Goal: Task Accomplishment & Management: Use online tool/utility

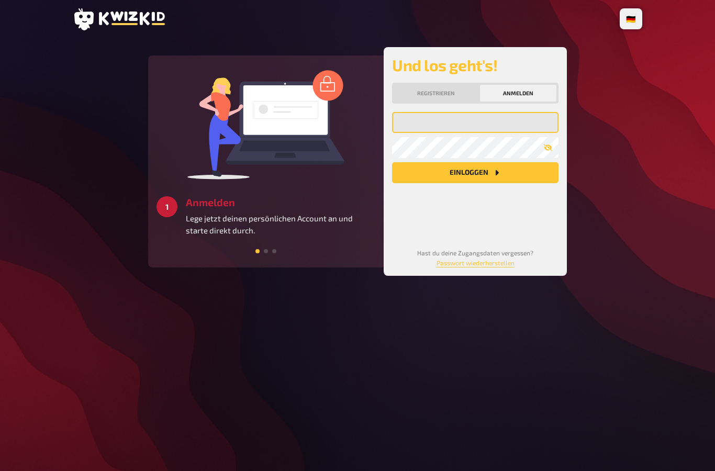
click at [498, 122] on input "email" at bounding box center [475, 122] width 166 height 21
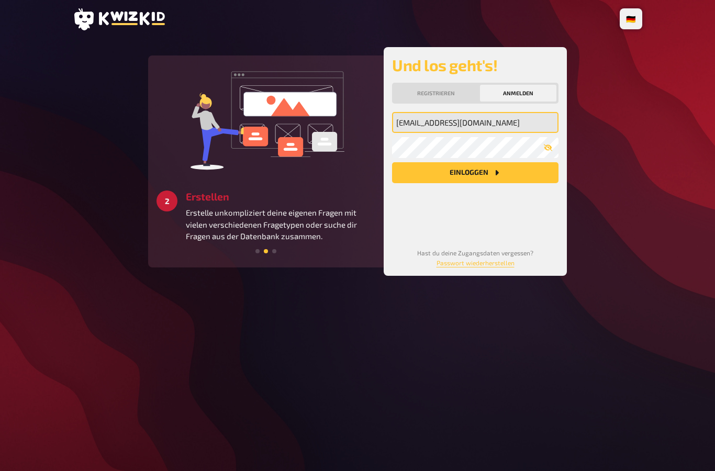
type input "[EMAIL_ADDRESS][DOMAIN_NAME]"
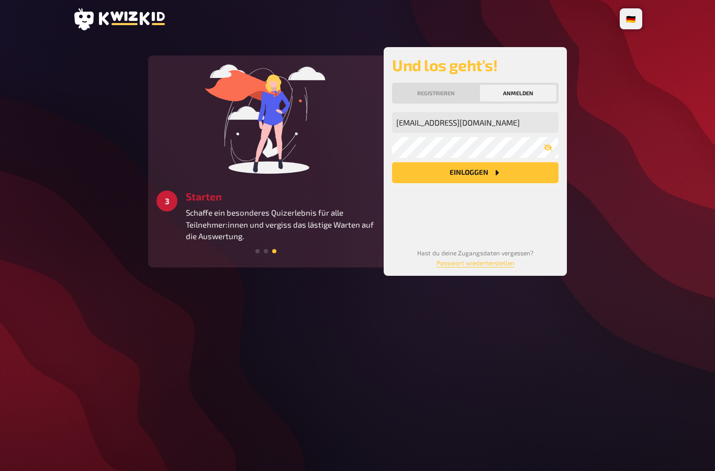
click at [488, 173] on button "Einloggen" at bounding box center [475, 172] width 166 height 21
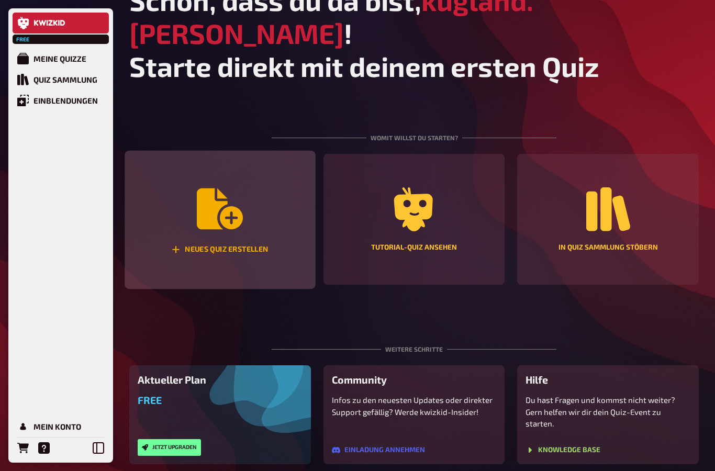
click at [215, 209] on div "Neues Quiz erstellen" at bounding box center [220, 220] width 191 height 139
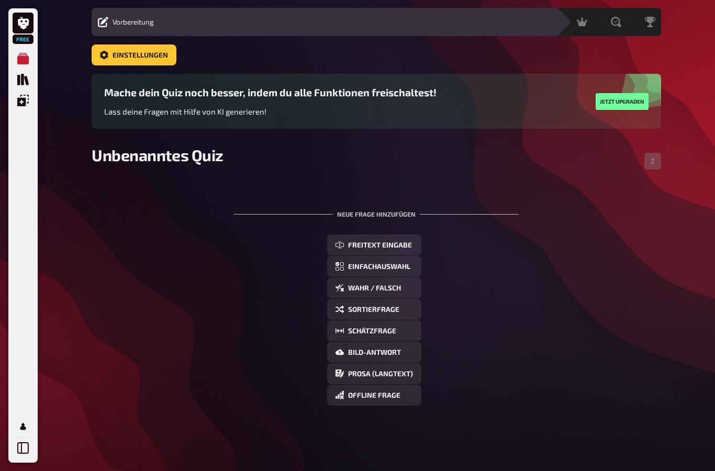
scroll to position [42, 0]
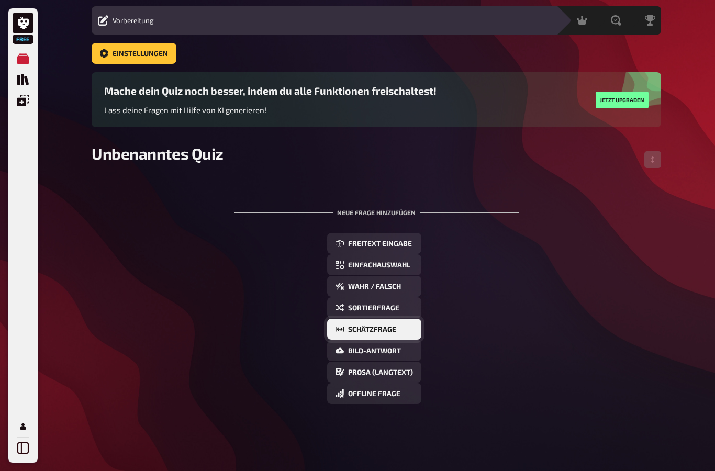
click at [354, 319] on button "Schätzfrage" at bounding box center [374, 329] width 94 height 21
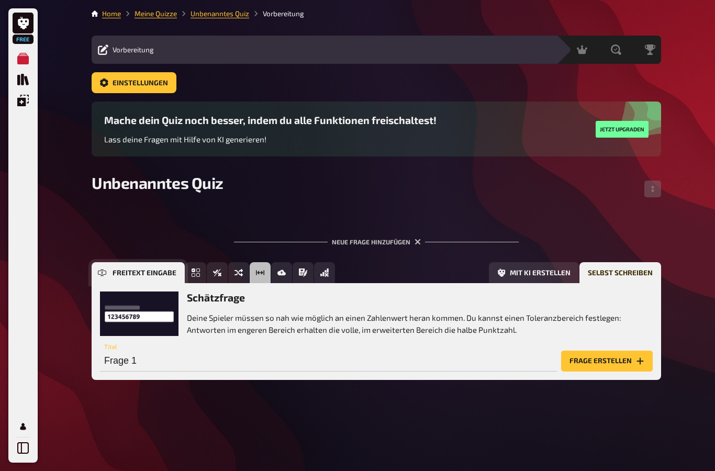
click at [100, 262] on button "Freitext Eingabe" at bounding box center [138, 272] width 93 height 21
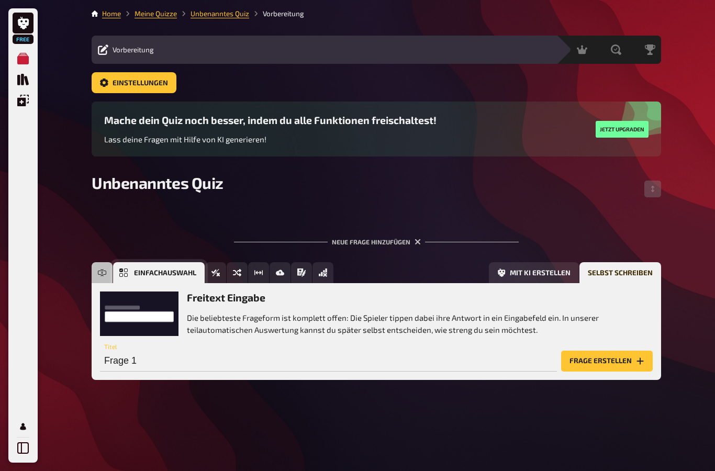
click at [194, 262] on button "Einfachauswahl" at bounding box center [159, 272] width 92 height 21
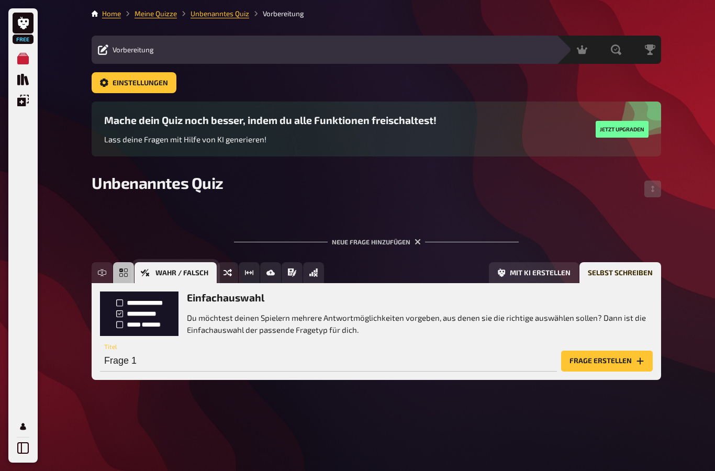
click at [216, 262] on button "Wahr / Falsch" at bounding box center [176, 272] width 82 height 21
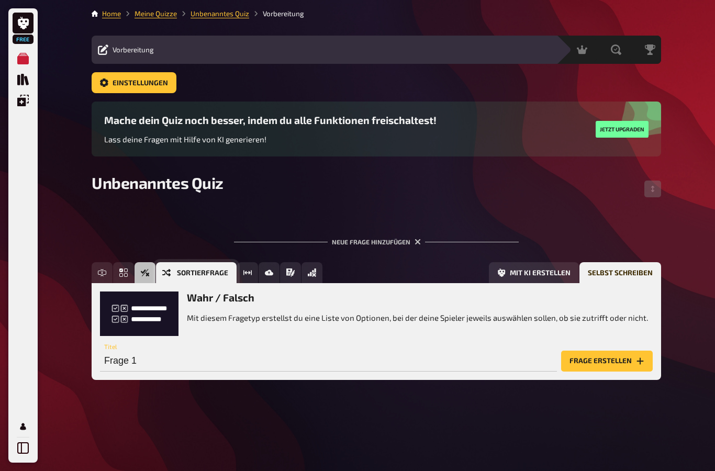
click at [227, 262] on button "Sortierfrage" at bounding box center [196, 272] width 81 height 21
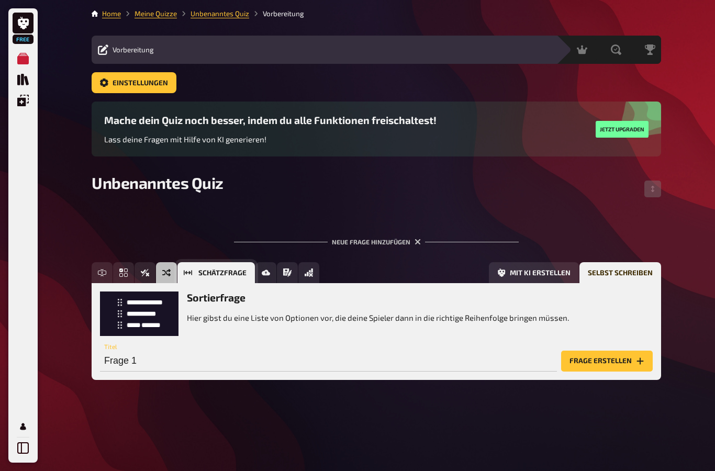
click at [239, 262] on button "Schätzfrage" at bounding box center [215, 272] width 77 height 21
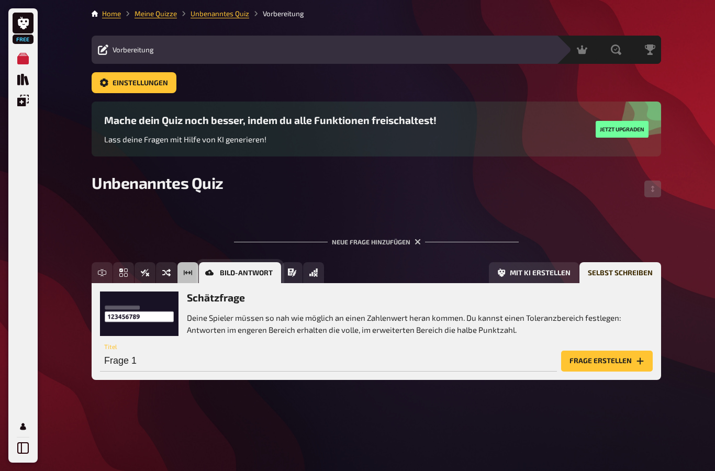
click at [262, 270] on span "Bild-Antwort" at bounding box center [246, 273] width 53 height 7
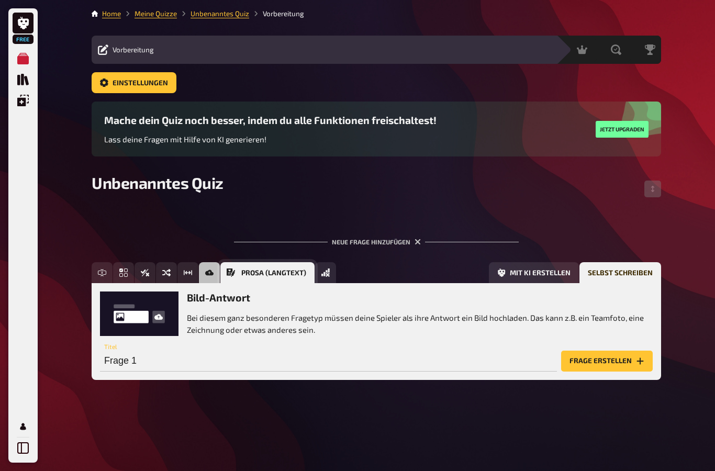
click at [292, 262] on button "Prosa (Langtext)" at bounding box center [267, 272] width 94 height 21
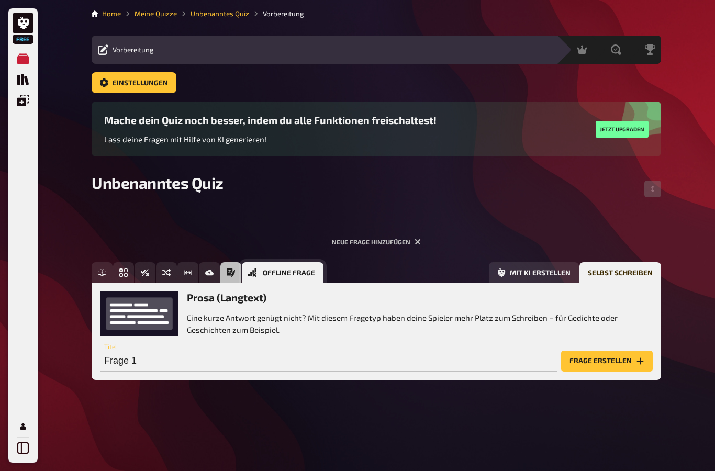
click at [324, 262] on button "Offline Frage" at bounding box center [283, 272] width 82 height 21
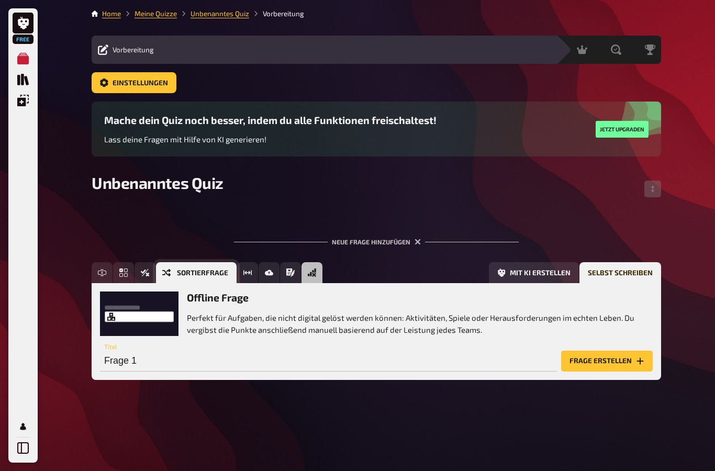
click at [168, 269] on icon "Sortierfrage" at bounding box center [166, 272] width 8 height 7
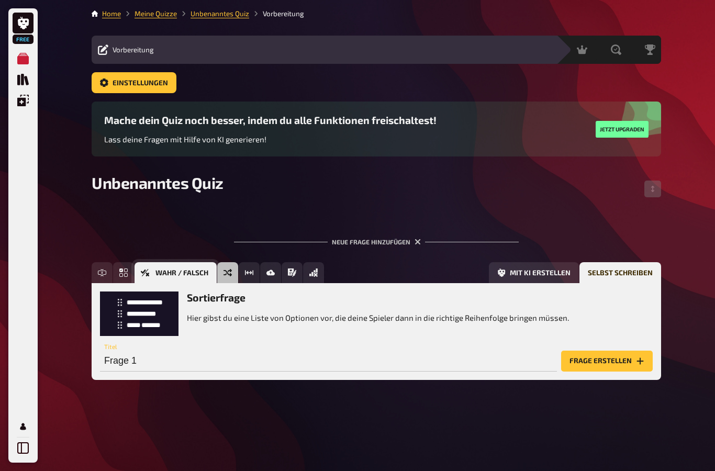
click at [140, 262] on button "Wahr / Falsch" at bounding box center [176, 272] width 82 height 21
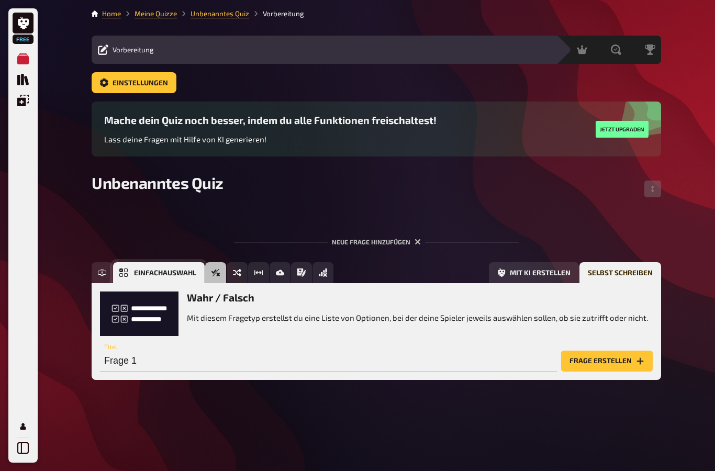
click at [124, 269] on icon "Einfachauswahl" at bounding box center [123, 273] width 8 height 8
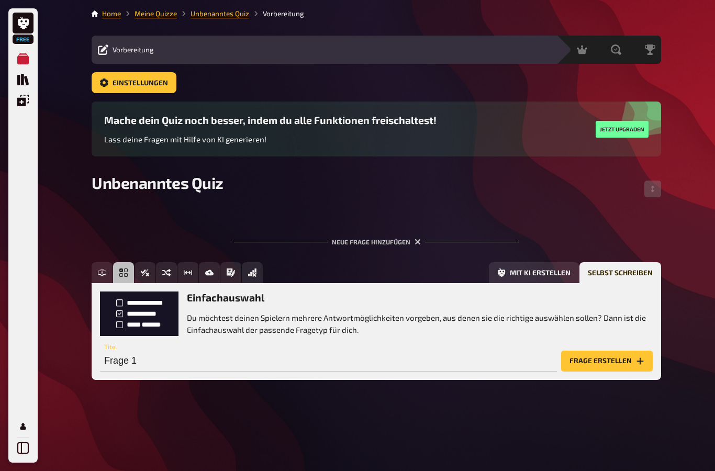
click at [454, 351] on input "Frage 1" at bounding box center [328, 361] width 457 height 21
type input "Wie viele Kniegelenke hat ein Mensch?"
click at [623, 351] on button "Frage erstellen" at bounding box center [607, 361] width 92 height 21
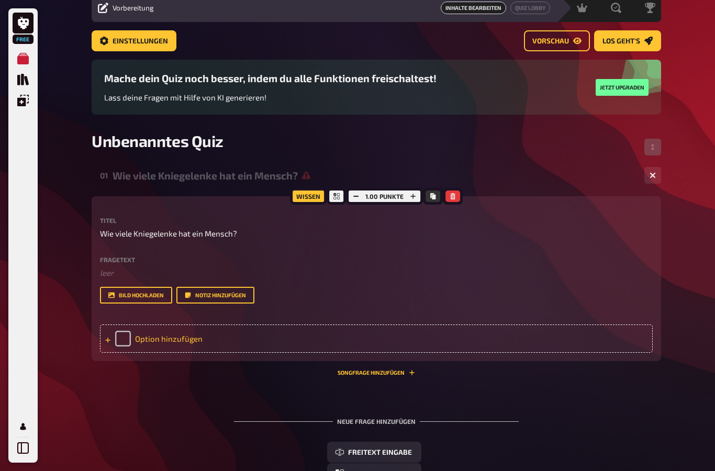
click at [160, 347] on div "Option hinzufügen" at bounding box center [376, 339] width 553 height 28
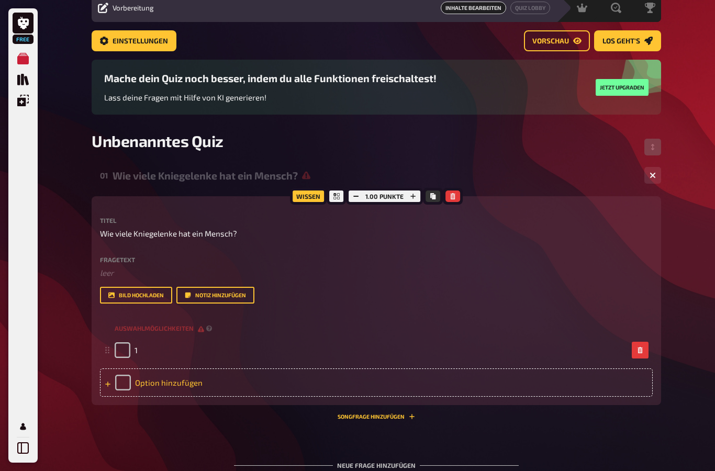
click at [176, 381] on div "Option hinzufügen" at bounding box center [376, 383] width 553 height 28
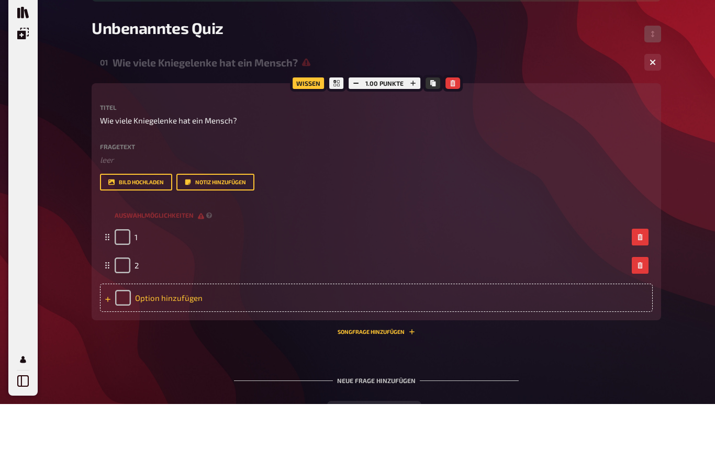
scroll to position [99, 0]
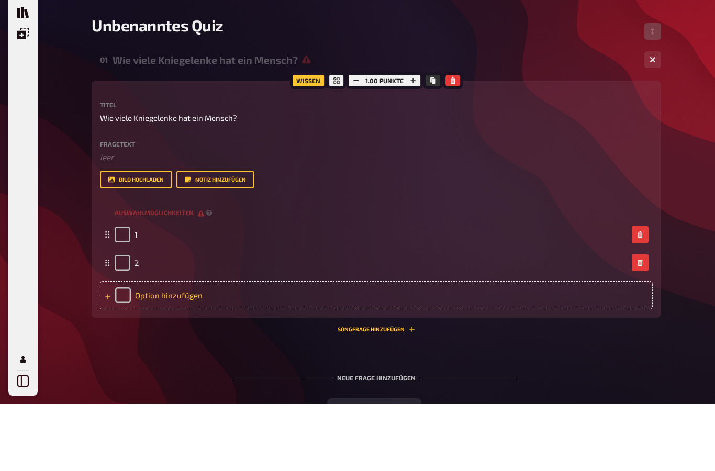
click at [194, 348] on div "Option hinzufügen" at bounding box center [376, 362] width 553 height 28
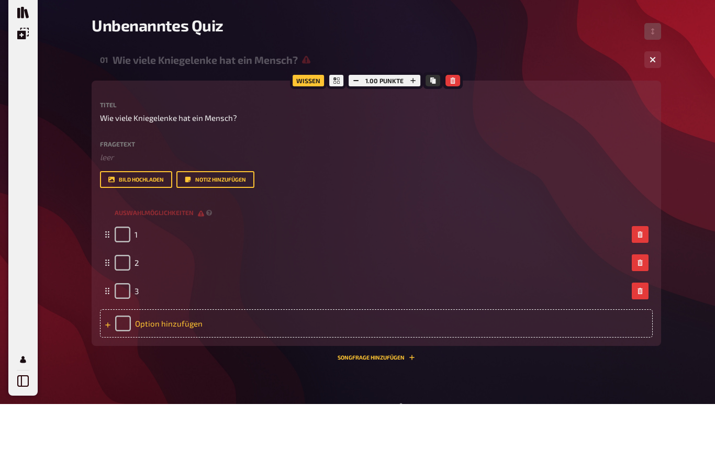
click at [191, 376] on div "Option hinzufügen" at bounding box center [376, 390] width 553 height 28
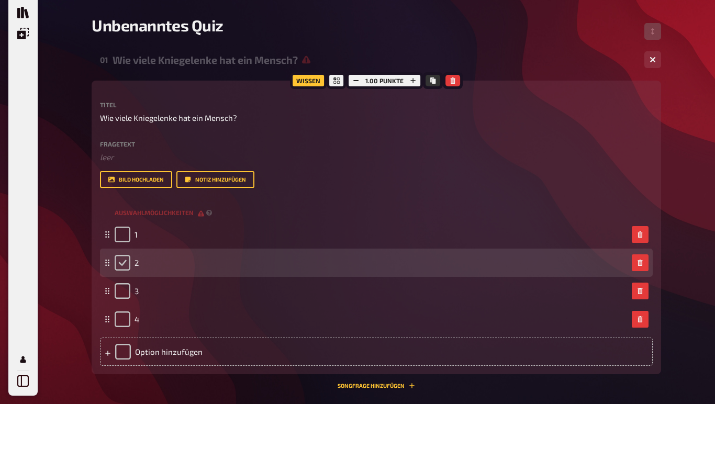
click at [128, 322] on input "checkbox" at bounding box center [123, 330] width 16 height 16
checkbox input "true"
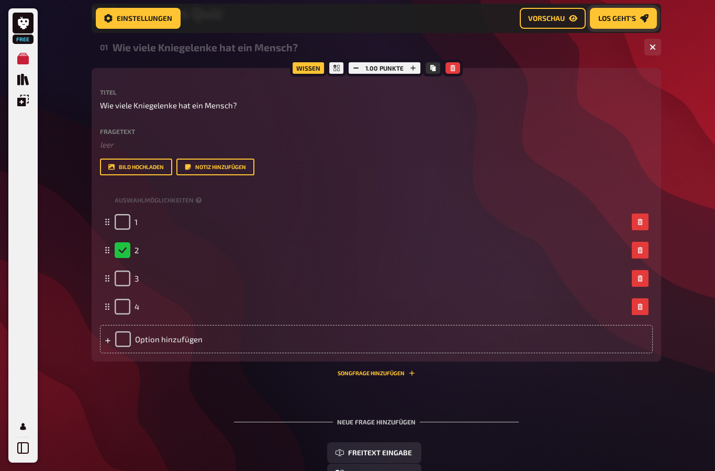
click at [642, 18] on icon "Los geht's" at bounding box center [644, 19] width 8 height 8
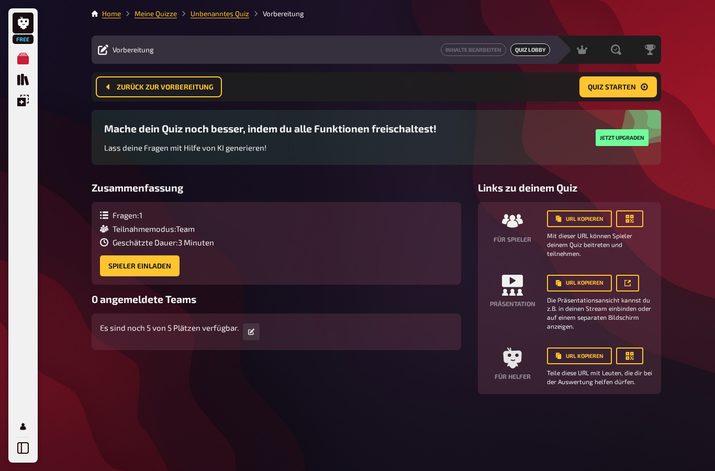
scroll to position [42, 0]
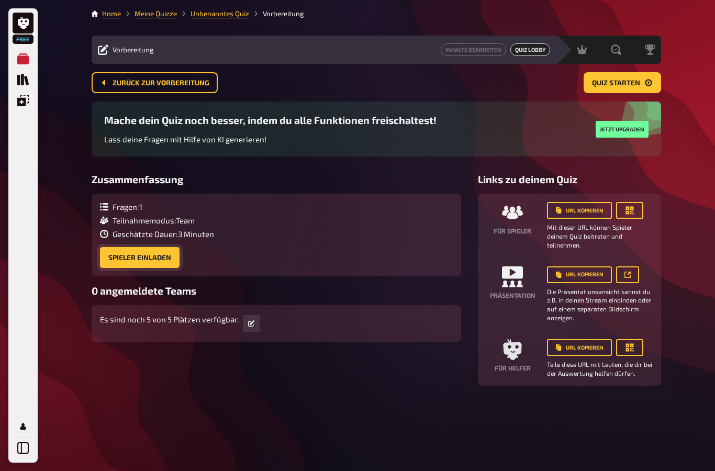
click at [149, 247] on button "Spieler einladen" at bounding box center [140, 257] width 80 height 21
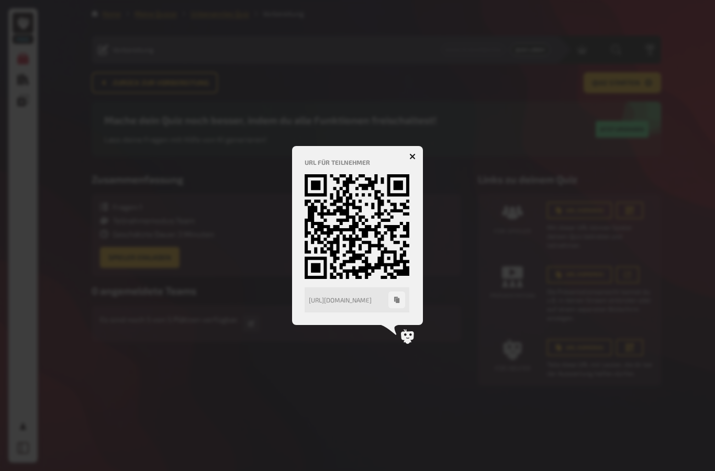
click at [420, 159] on button "button" at bounding box center [412, 156] width 17 height 17
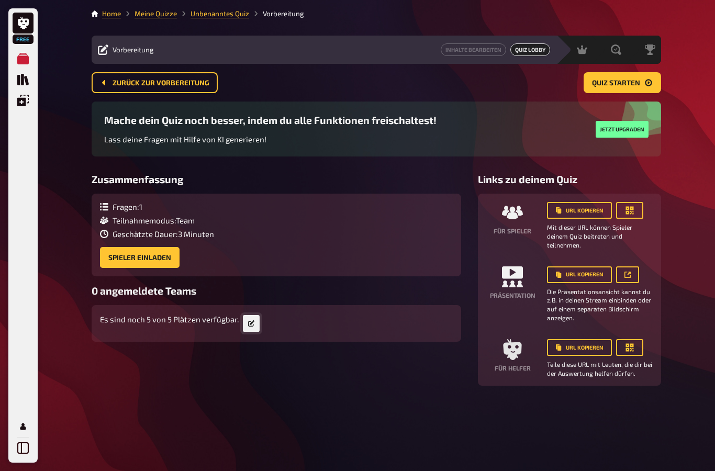
click at [253, 320] on icon "button" at bounding box center [251, 323] width 6 height 6
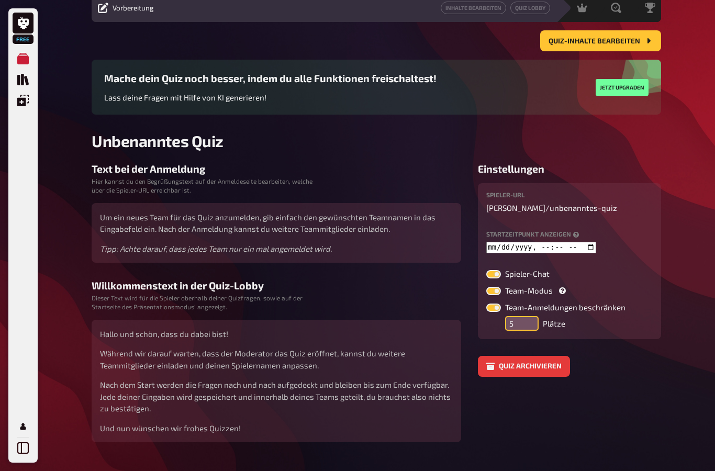
click at [519, 319] on input "5" at bounding box center [522, 323] width 34 height 15
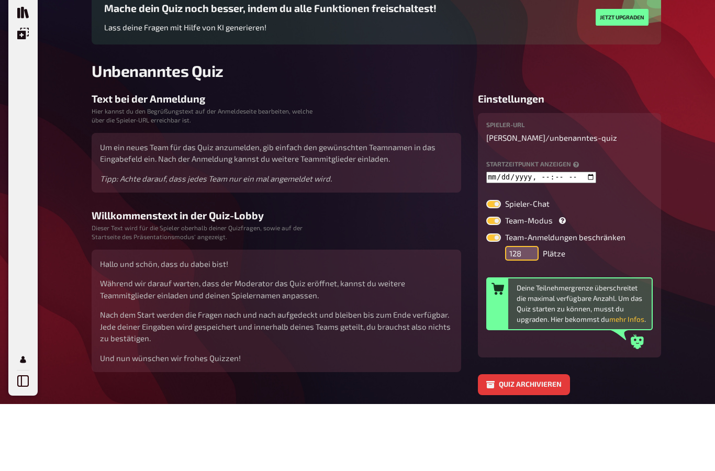
scroll to position [47, 0]
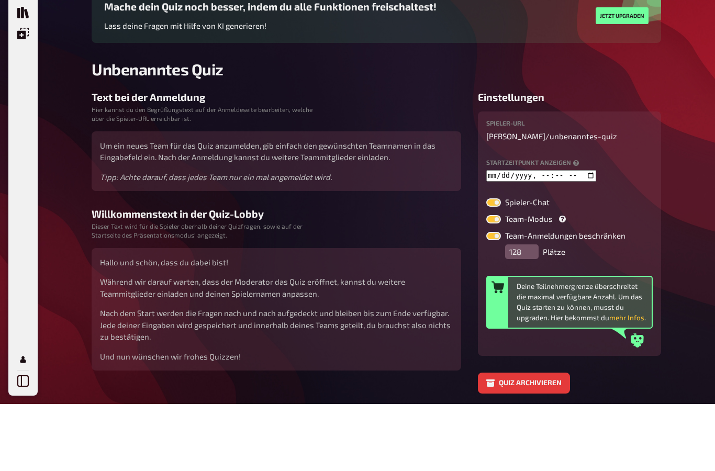
click at [644, 348] on div "Deine Teilnehmergrenze überschreitet die maximal verfügbare Anzahl. Um das Quiz…" at bounding box center [582, 369] width 131 height 42
type input "50"
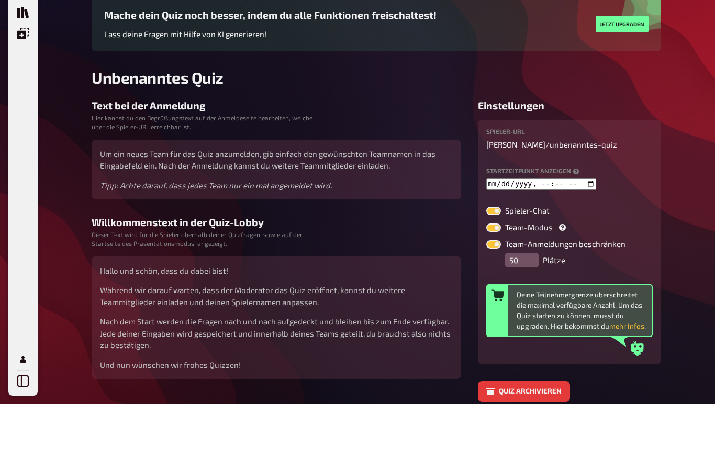
scroll to position [89, 0]
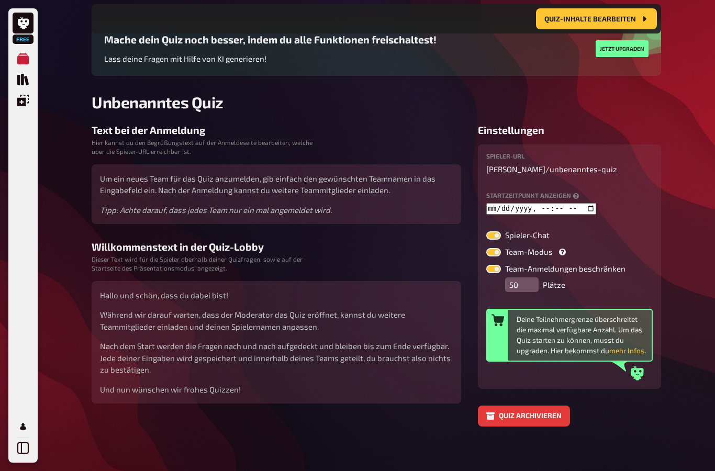
click at [636, 317] on div "Deine Teilnehmergrenze überschreitet die maximal verfügbare Anzahl. Um das Quiz…" at bounding box center [569, 335] width 166 height 53
click at [634, 355] on button "mehr Infos" at bounding box center [626, 351] width 35 height 10
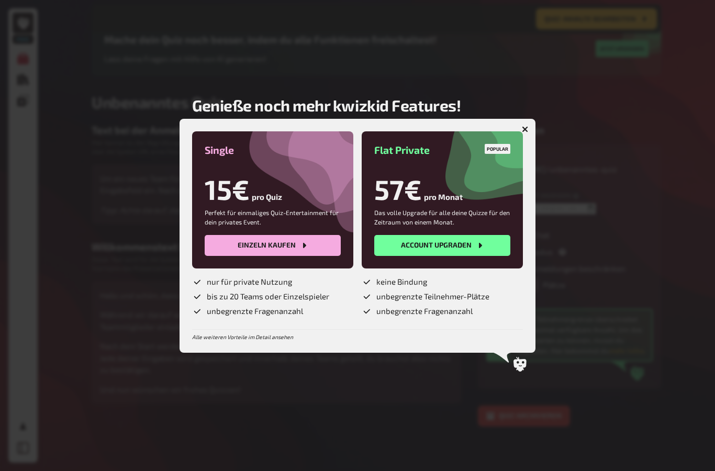
click at [525, 133] on button "button" at bounding box center [525, 129] width 17 height 17
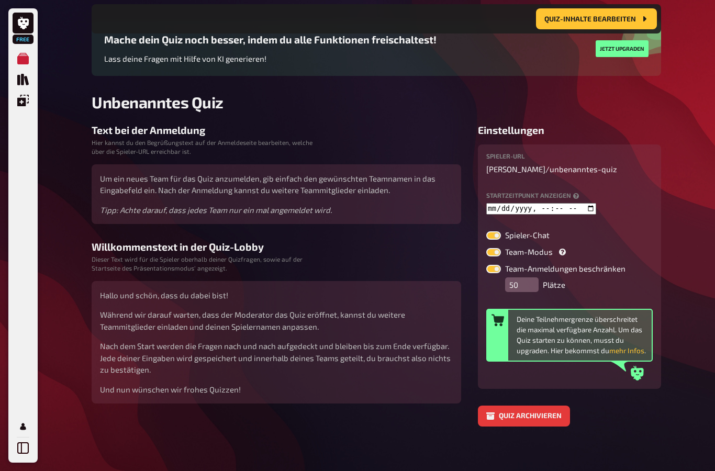
scroll to position [0, 0]
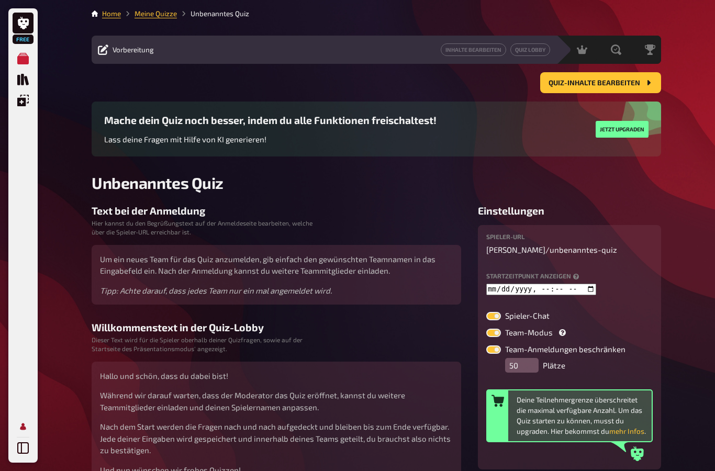
click at [24, 427] on icon "Profil" at bounding box center [23, 426] width 6 height 7
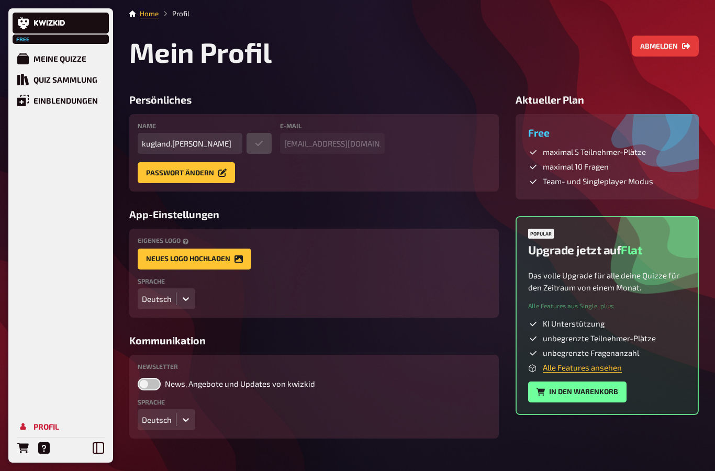
click at [671, 51] on button "Abmelden" at bounding box center [665, 46] width 67 height 21
